Goal: Task Accomplishment & Management: Manage account settings

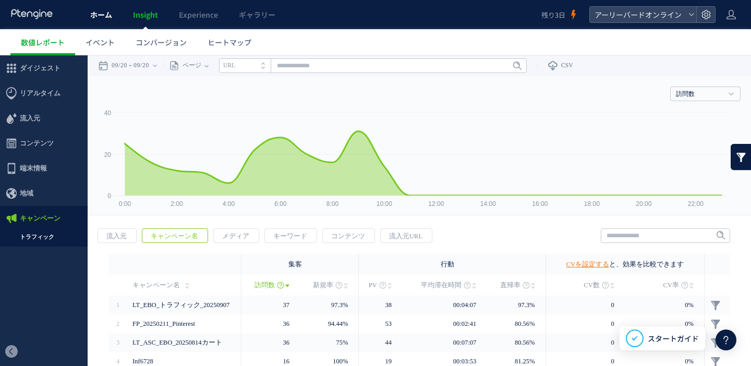
click at [108, 16] on span "ホーム" at bounding box center [101, 14] width 22 height 10
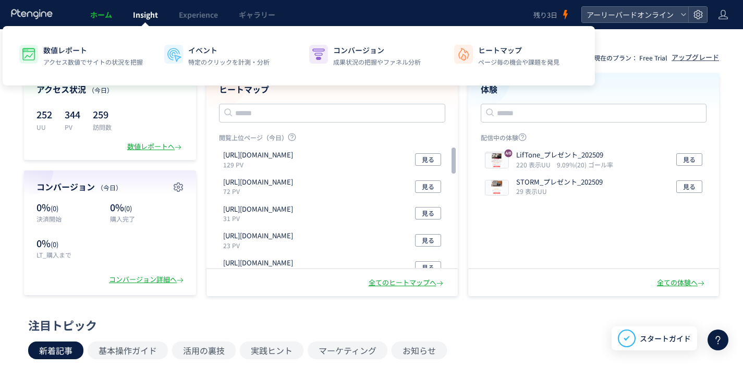
click at [133, 16] on span "Insight" at bounding box center [145, 14] width 25 height 10
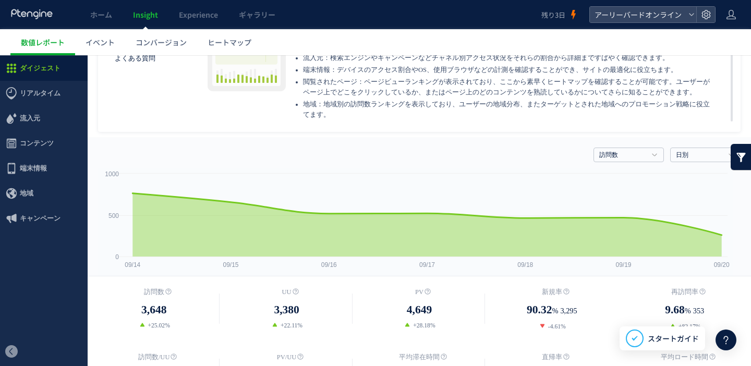
scroll to position [21, 0]
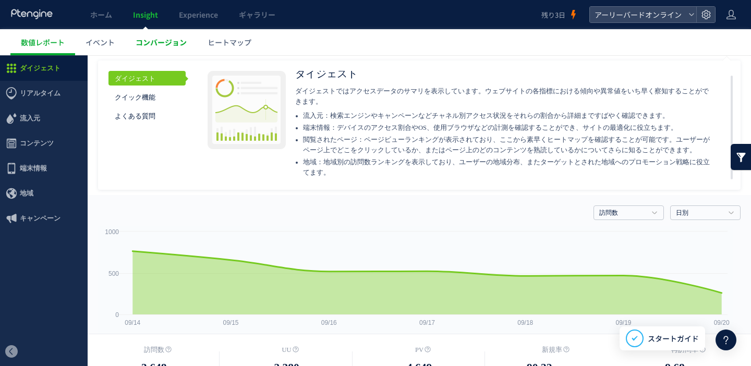
click at [179, 41] on span "コンバージョン" at bounding box center [161, 42] width 51 height 10
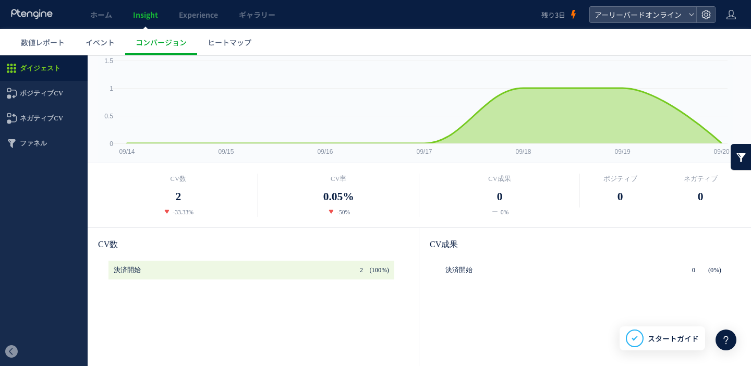
scroll to position [92, 0]
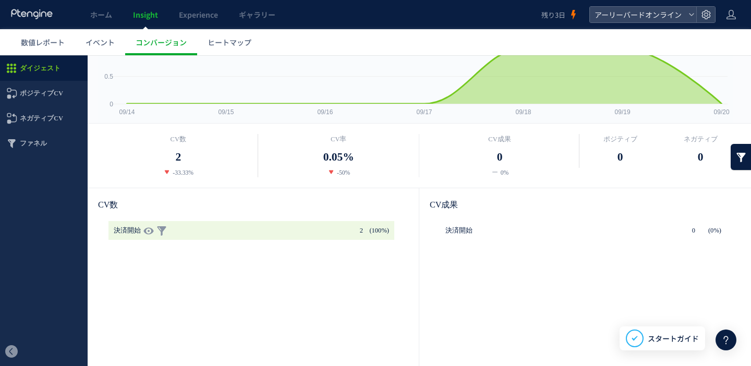
click at [366, 232] on icon "(100%)" at bounding box center [377, 230] width 23 height 19
click at [163, 233] on link at bounding box center [161, 230] width 10 height 19
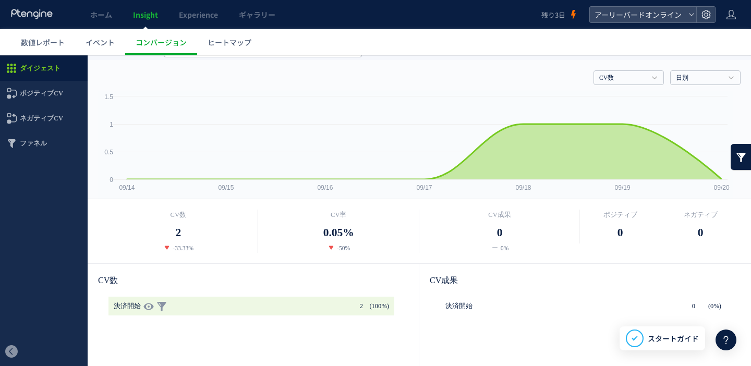
scroll to position [0, 0]
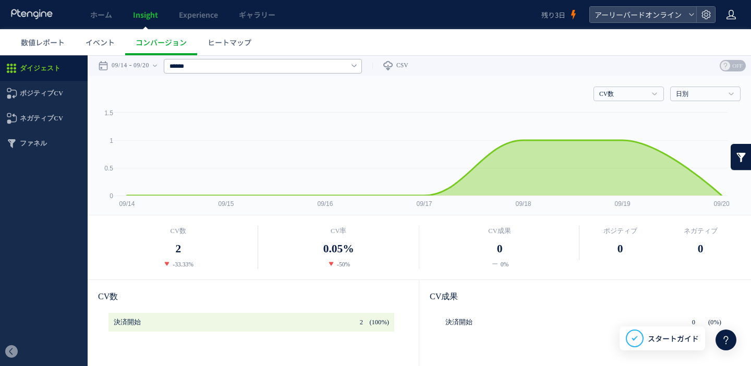
click at [736, 14] on icon at bounding box center [731, 14] width 10 height 10
click at [708, 14] on icon at bounding box center [706, 14] width 10 height 10
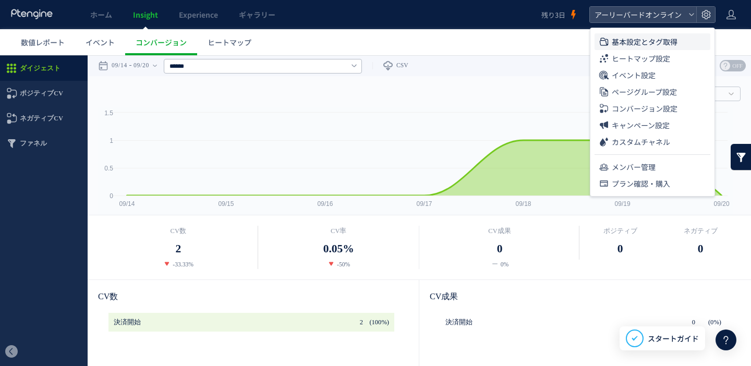
click at [676, 36] on span "基本設定とタグ取得" at bounding box center [645, 41] width 66 height 17
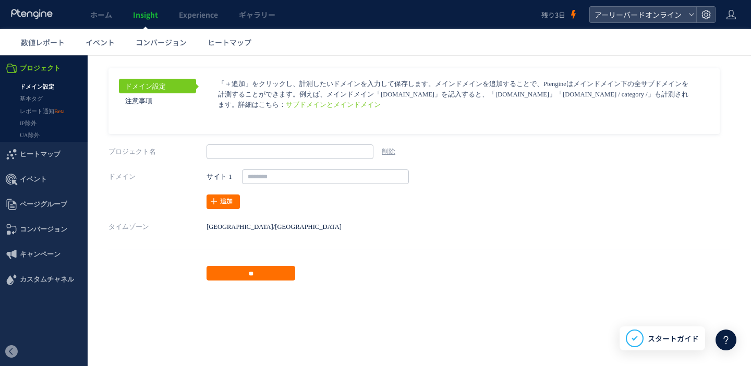
type input "**********"
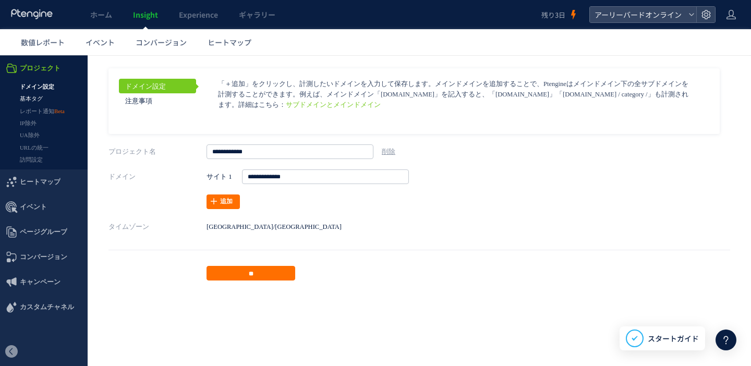
click at [42, 101] on link "基本タグ" at bounding box center [44, 99] width 88 height 12
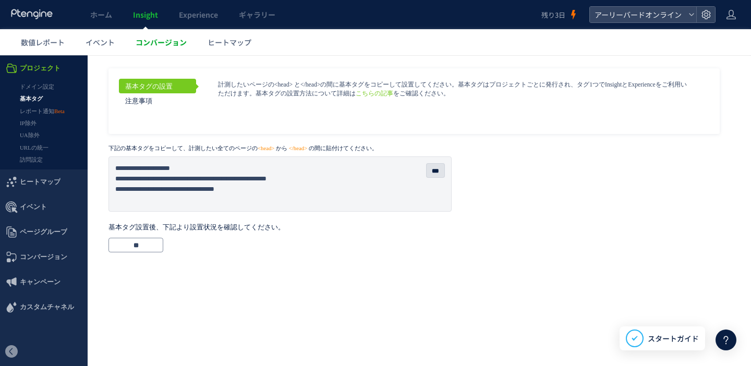
click at [152, 41] on span "コンバージョン" at bounding box center [161, 42] width 51 height 10
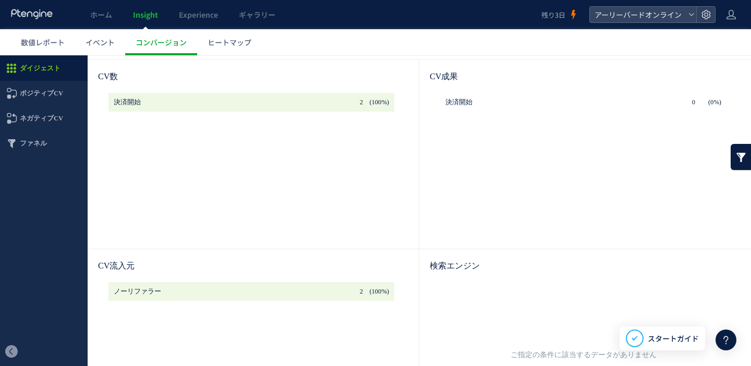
scroll to position [212, 0]
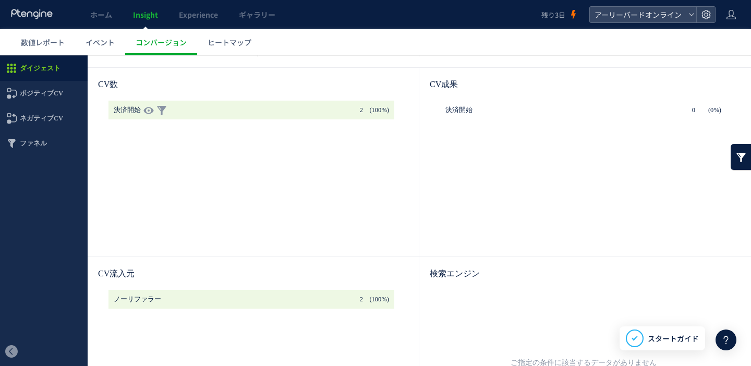
click at [233, 111] on p at bounding box center [251, 110] width 286 height 19
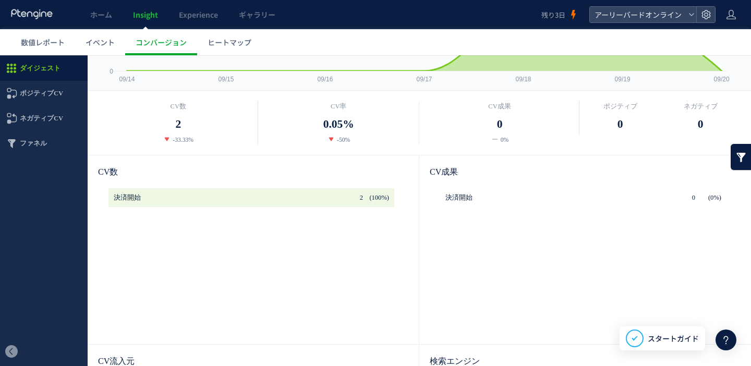
scroll to position [124, 0]
click at [735, 15] on icon at bounding box center [731, 14] width 10 height 10
click at [696, 15] on div at bounding box center [705, 15] width 19 height 16
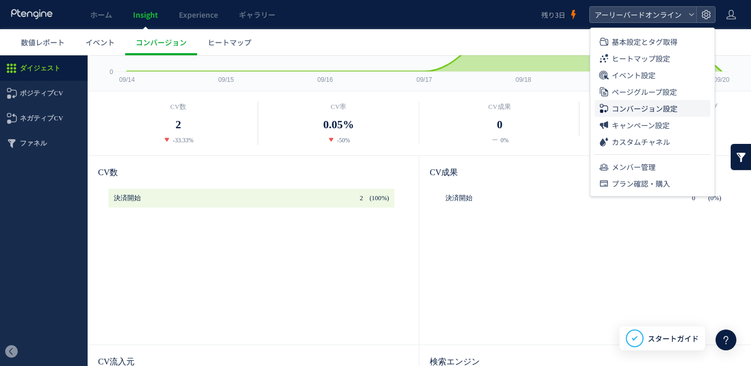
click at [642, 109] on span "コンバージョン設定" at bounding box center [645, 108] width 66 height 17
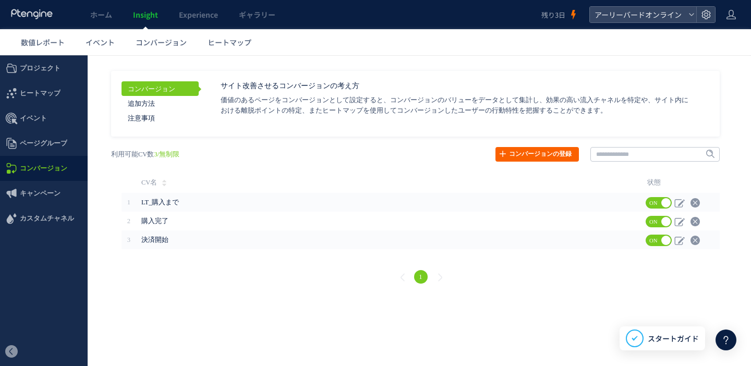
click at [524, 151] on link "コンバージョンの登録" at bounding box center [536, 154] width 83 height 15
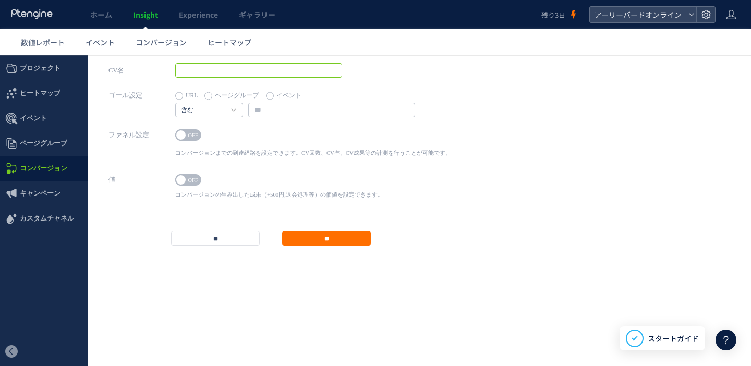
click at [246, 74] on input "text" at bounding box center [258, 70] width 167 height 15
click at [237, 110] on h4 "含む" at bounding box center [209, 110] width 68 height 15
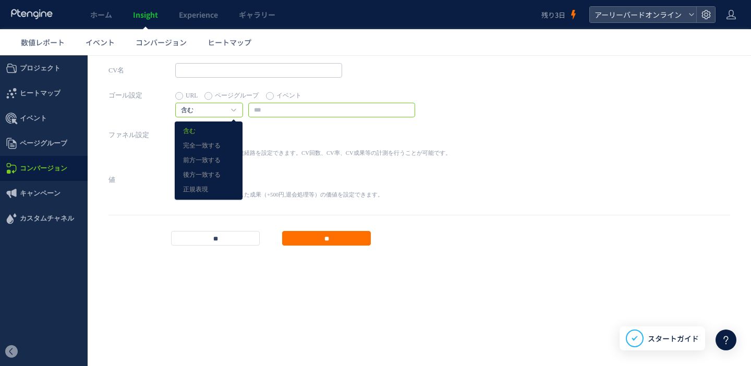
click at [288, 115] on input "text" at bounding box center [331, 110] width 167 height 15
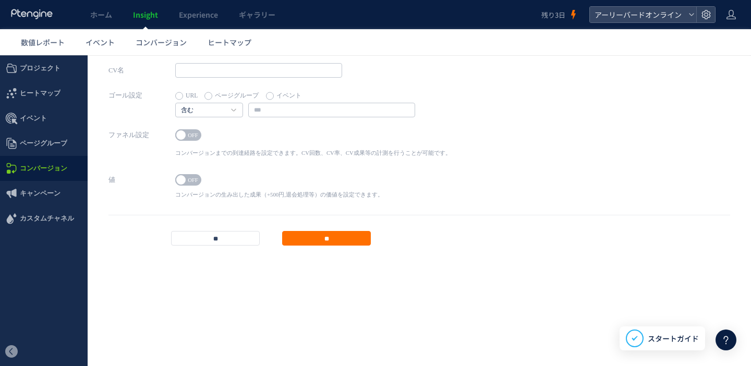
click at [283, 100] on label "イベント" at bounding box center [283, 96] width 35 height 15
click at [278, 107] on input "text" at bounding box center [331, 110] width 167 height 15
